Goal: Complete application form

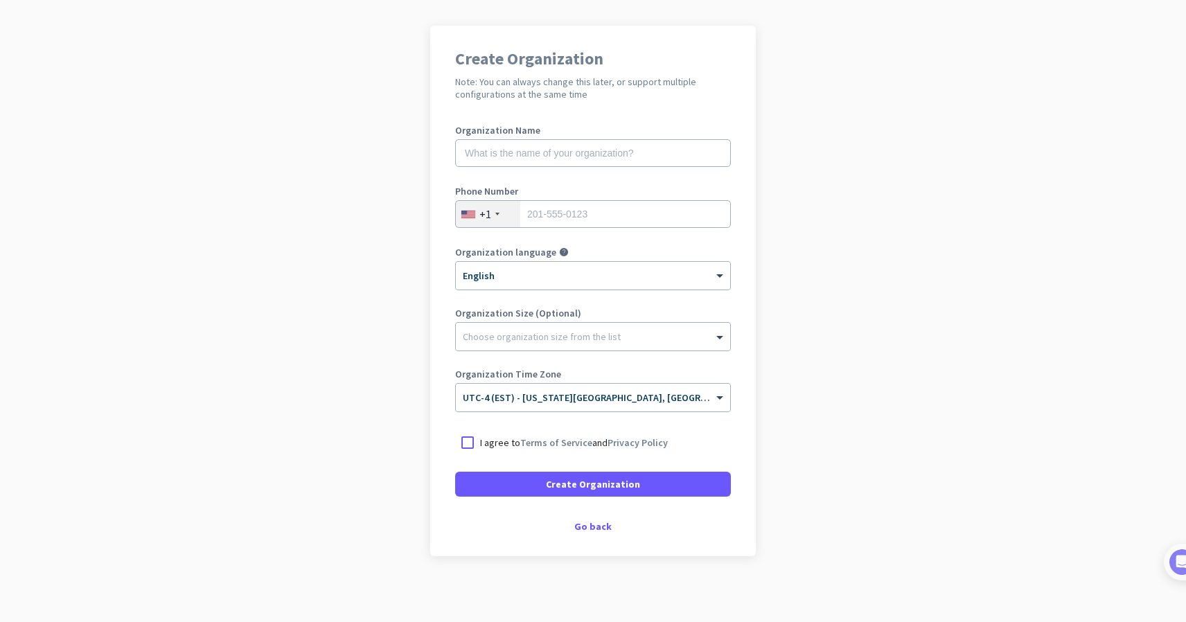
scroll to position [90, 0]
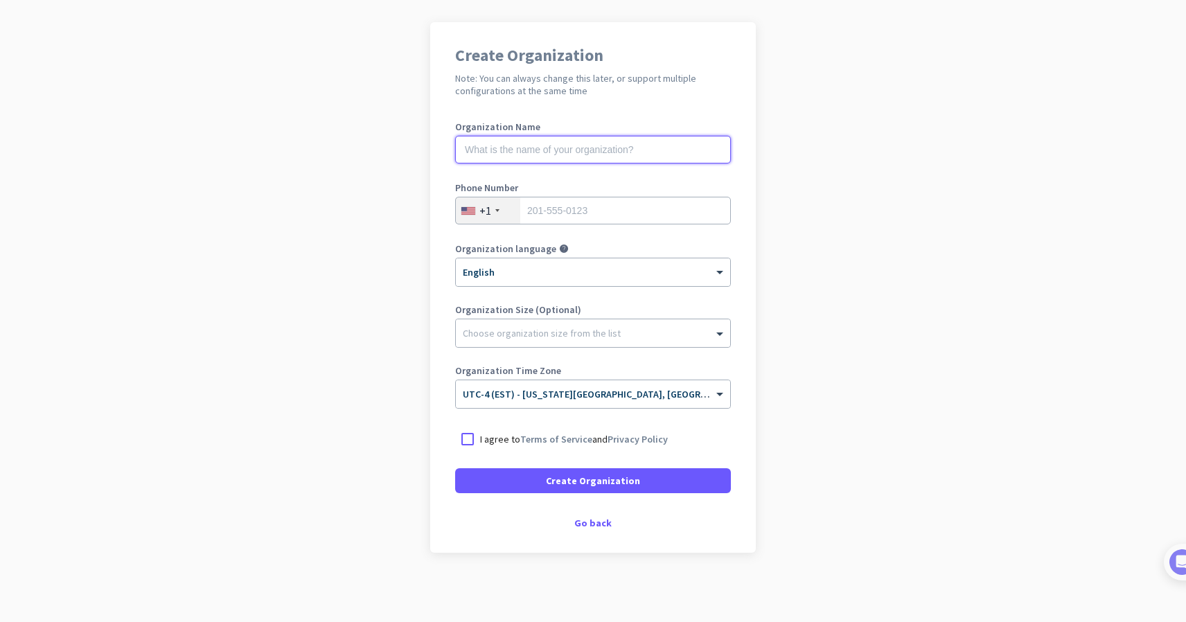
click at [539, 152] on input "text" at bounding box center [593, 150] width 276 height 28
type input "Mercor"
click at [600, 528] on div "Go back" at bounding box center [593, 523] width 276 height 10
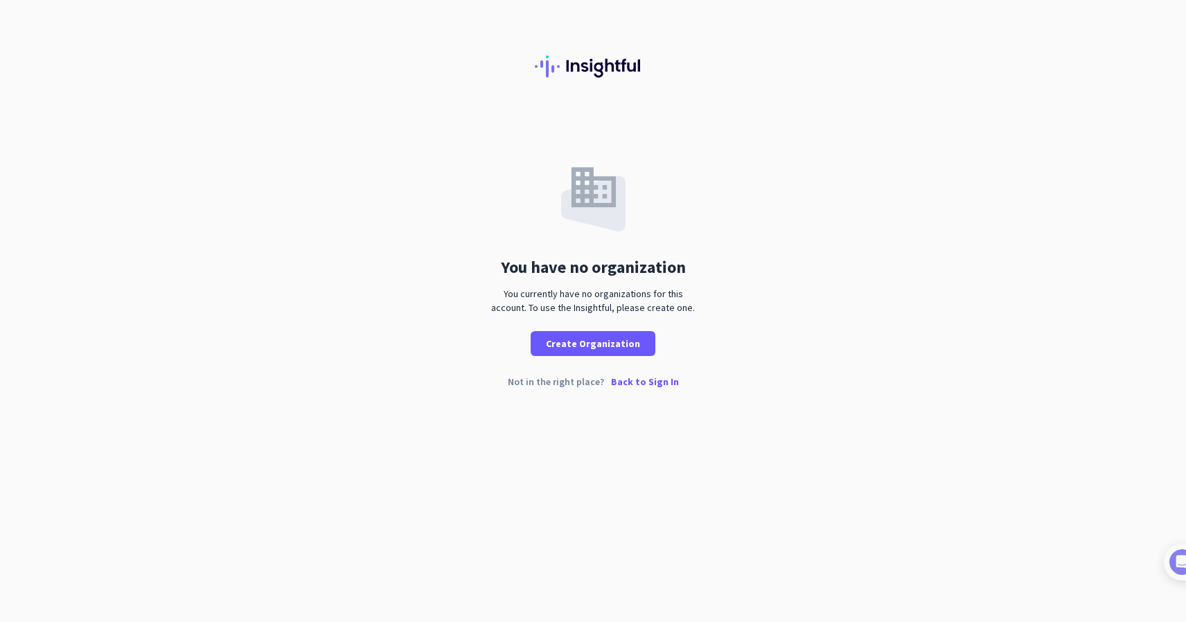
click at [628, 385] on p "Back to Sign In" at bounding box center [645, 382] width 68 height 10
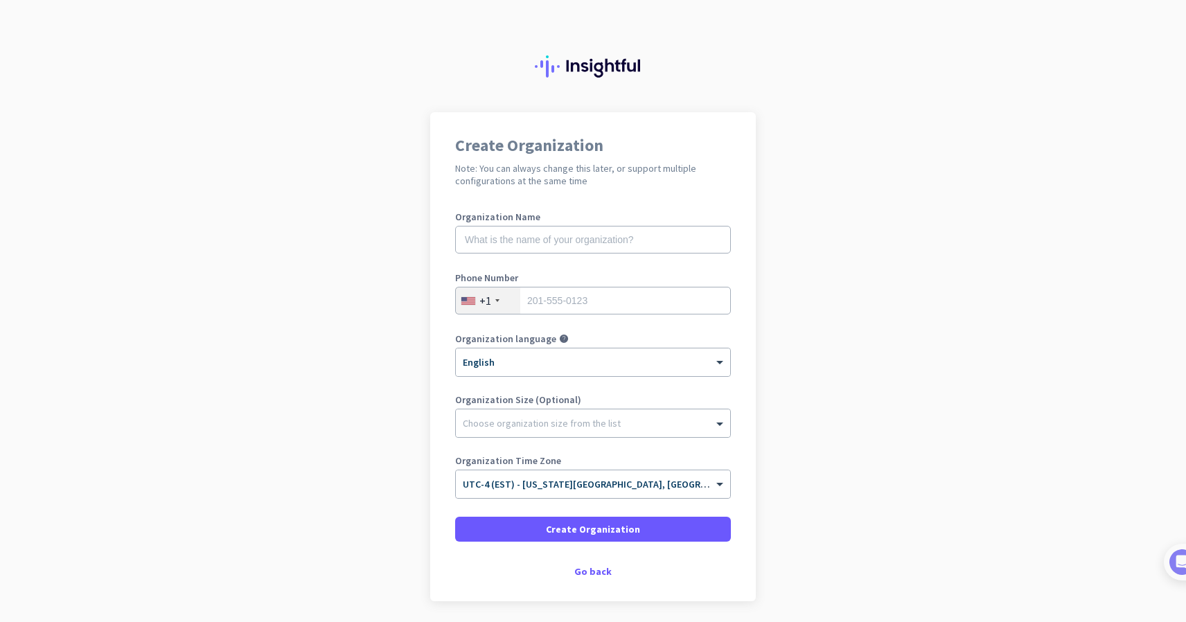
scroll to position [48, 0]
